Goal: Complete application form

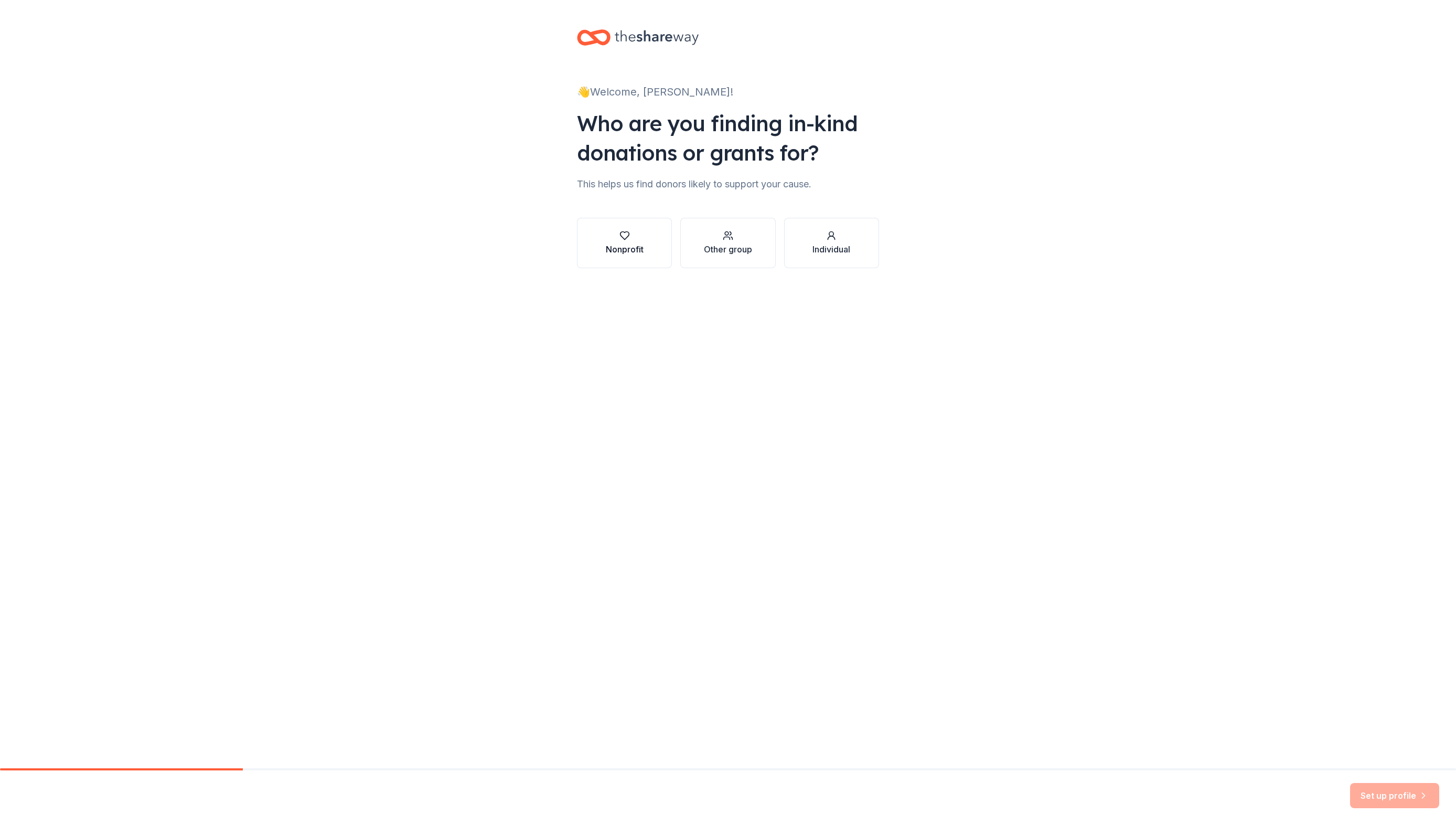
click at [631, 247] on div "Nonprofit" at bounding box center [624, 249] width 38 height 13
click at [640, 284] on input "Find your nonprofit" at bounding box center [727, 282] width 302 height 21
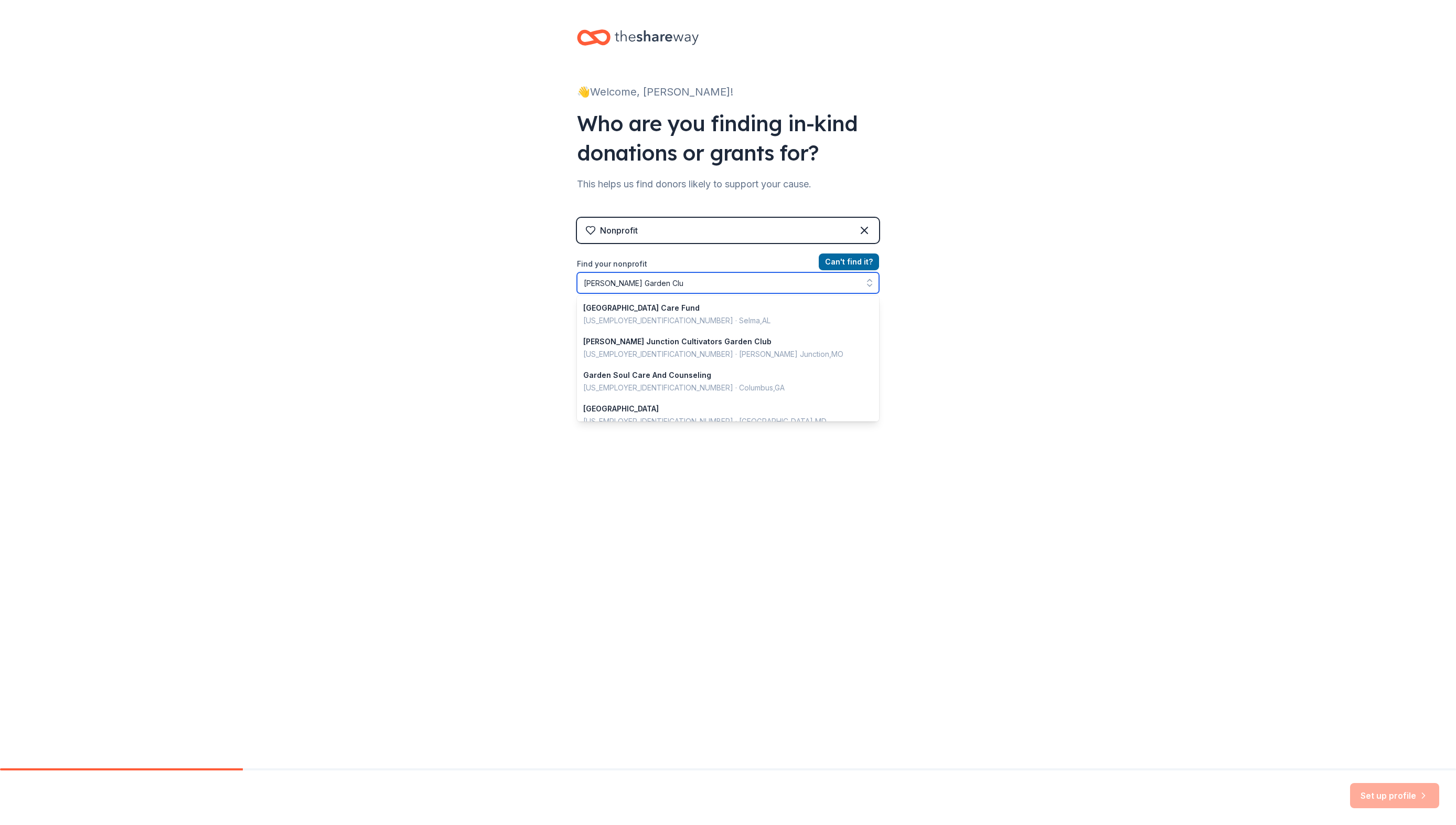
type input "Cary Garden Club"
click at [669, 285] on input "Cary Garden Club" at bounding box center [727, 282] width 302 height 21
click at [1000, 310] on div "👋 Welcome, Susan! Who are you finding in-kind donations or grants for? This hel…" at bounding box center [728, 224] width 1456 height 448
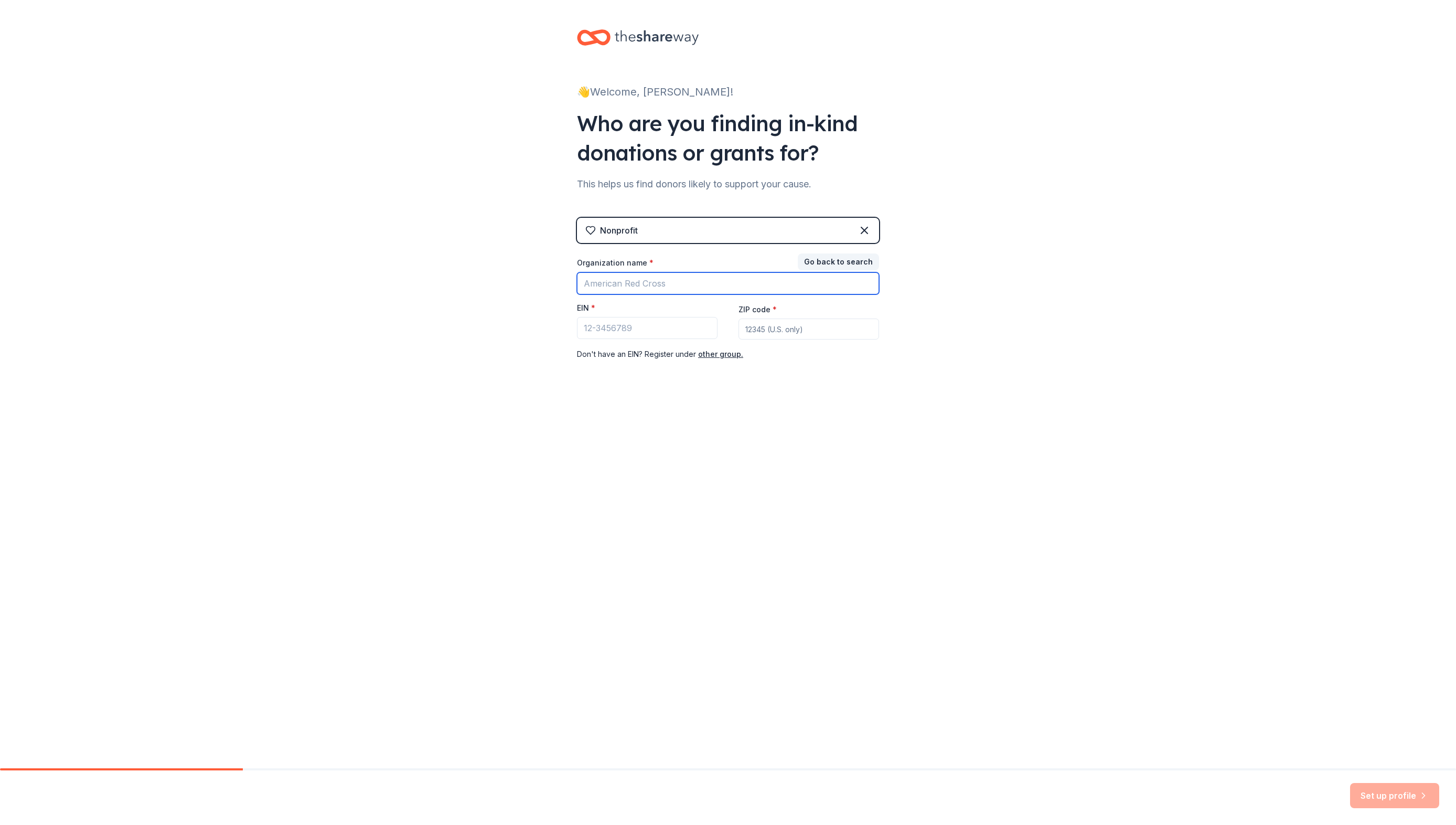
click at [694, 288] on input "Organization name *" at bounding box center [727, 283] width 302 height 22
type input "Cary Garden Club"
click at [761, 327] on input "ZIP code *" at bounding box center [808, 329] width 141 height 21
type input "27512"
click at [858, 430] on div "👋 Welcome, Susan! Who are you finding in-kind donations or grants for? This hel…" at bounding box center [728, 216] width 336 height 432
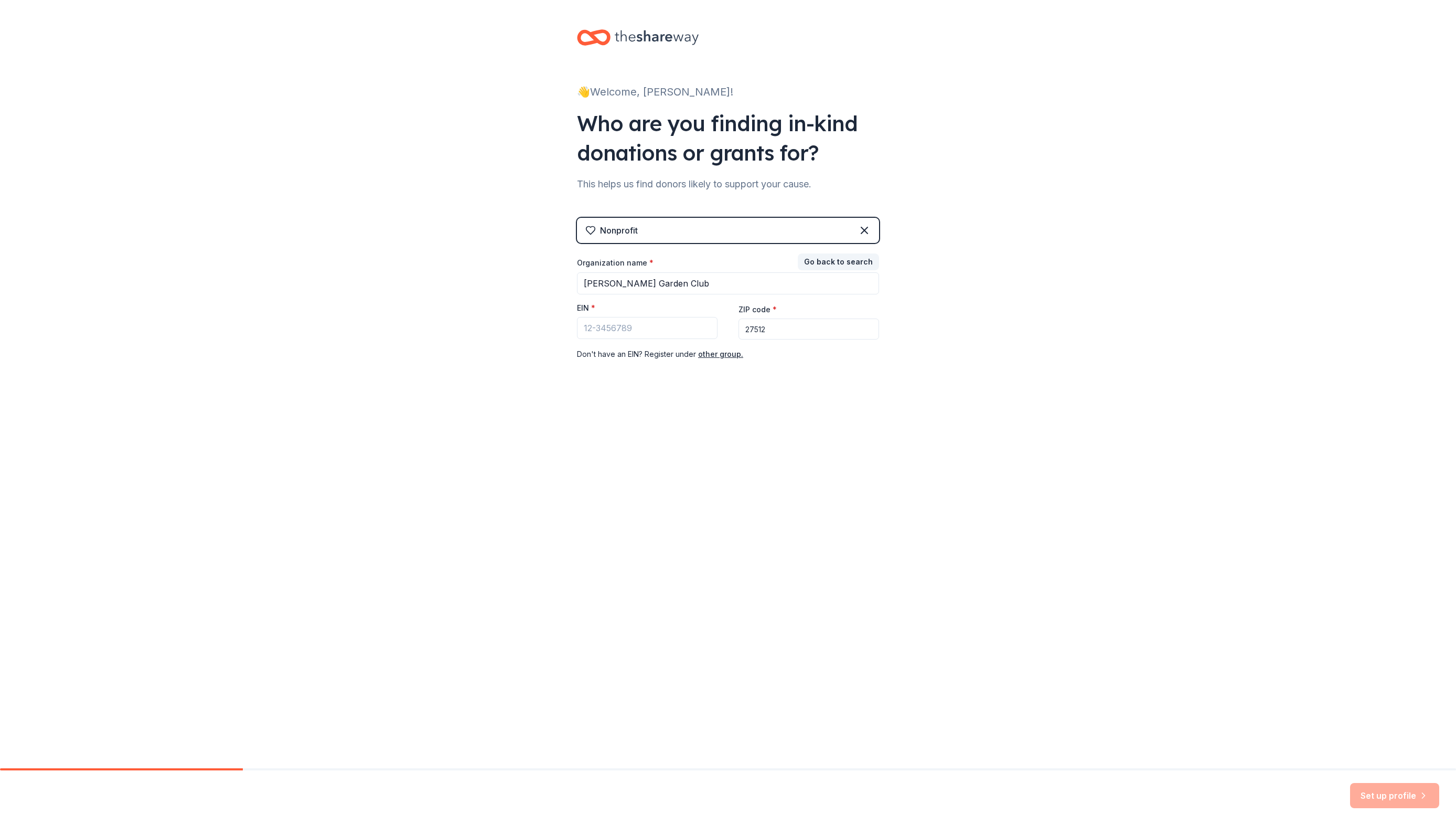
click at [875, 352] on div "Don ' t have an EIN? Register under other group." at bounding box center [727, 354] width 302 height 13
click at [1116, 190] on div "👋 Welcome, Susan! Who are you finding in-kind donations or grants for? This hel…" at bounding box center [728, 216] width 1456 height 432
click at [642, 253] on div "Nonprofit" at bounding box center [624, 249] width 38 height 13
click at [669, 226] on div "Nonprofit" at bounding box center [727, 230] width 302 height 25
click at [644, 286] on input "Find your nonprofit" at bounding box center [727, 282] width 302 height 21
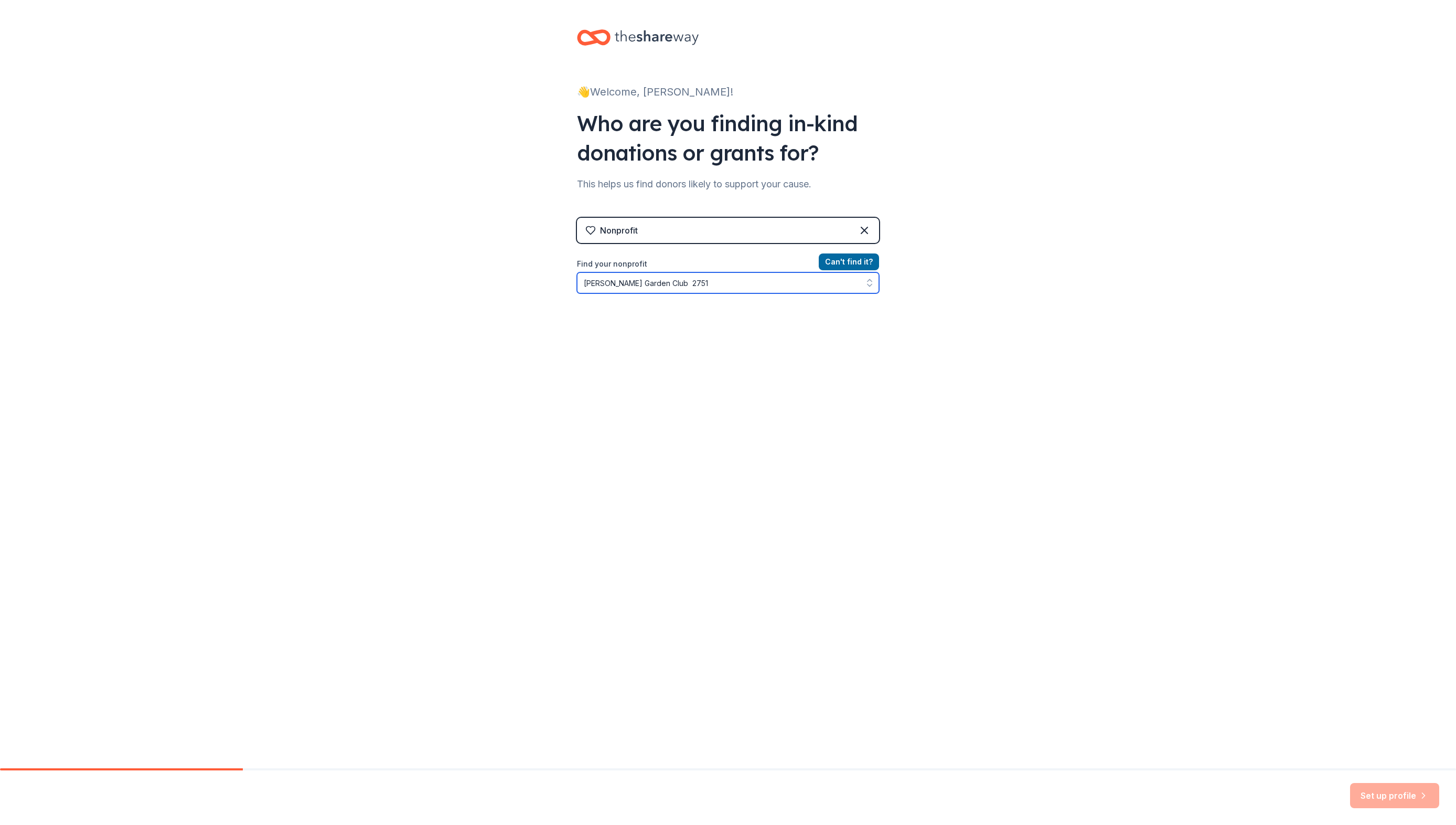
type input "Cary Garden Club 27512"
click at [858, 396] on div "👋 Welcome, Susan! Who are you finding in-kind donations or grants for? This hel…" at bounding box center [728, 216] width 336 height 432
click at [776, 325] on input "ZIP code *" at bounding box center [808, 329] width 141 height 21
type input "27512"
type input "Cary Garden Club"
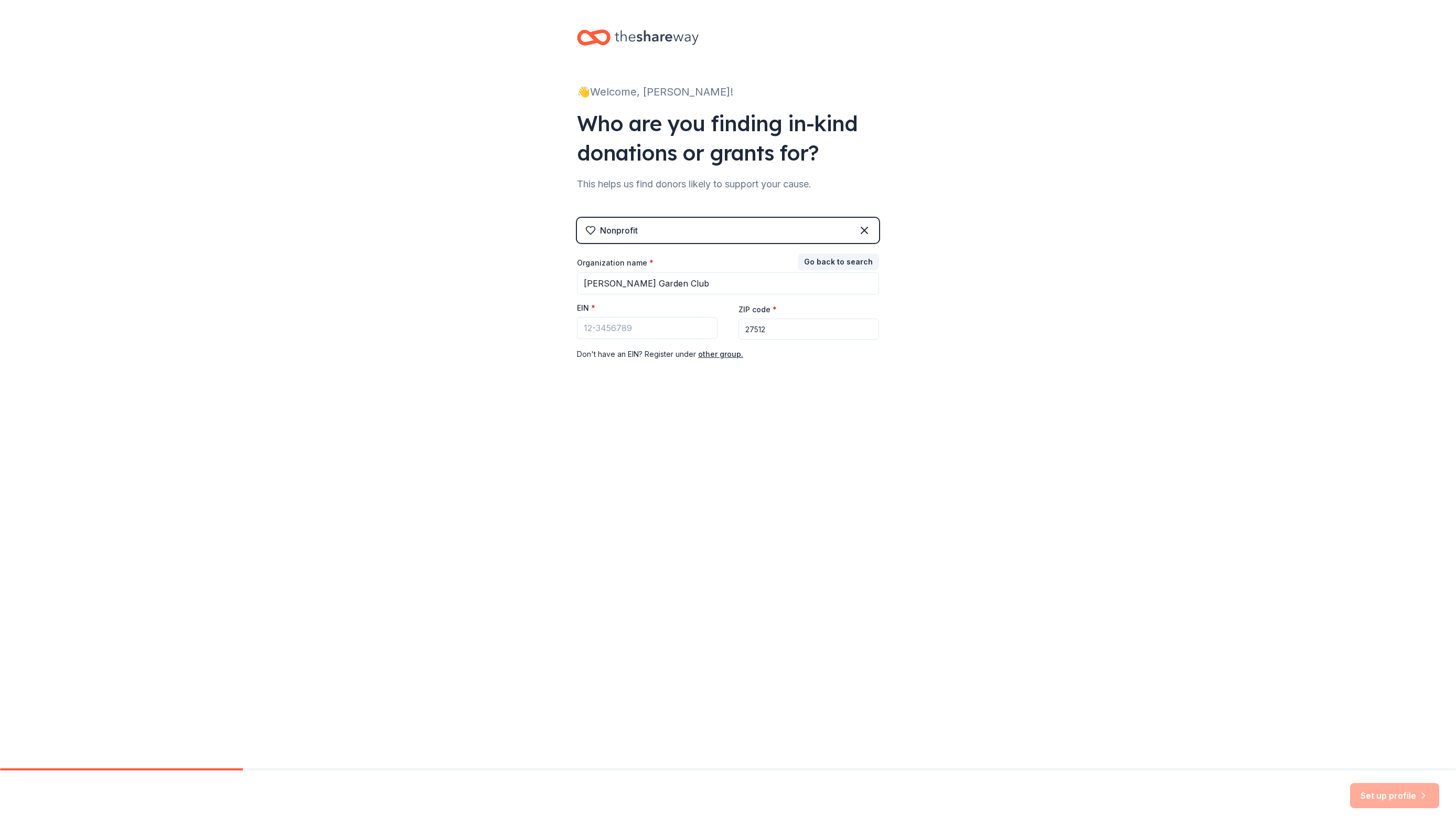
click at [875, 370] on div "Nonprofit Go back to search Organization name * Cary Garden Club EIN * ZIP code…" at bounding box center [727, 299] width 302 height 163
click at [673, 330] on input "EIN *" at bounding box center [647, 328] width 141 height 22
click at [832, 325] on input "27512" at bounding box center [808, 329] width 141 height 21
click at [722, 354] on button "other group." at bounding box center [720, 354] width 45 height 13
